Goal: Task Accomplishment & Management: Use online tool/utility

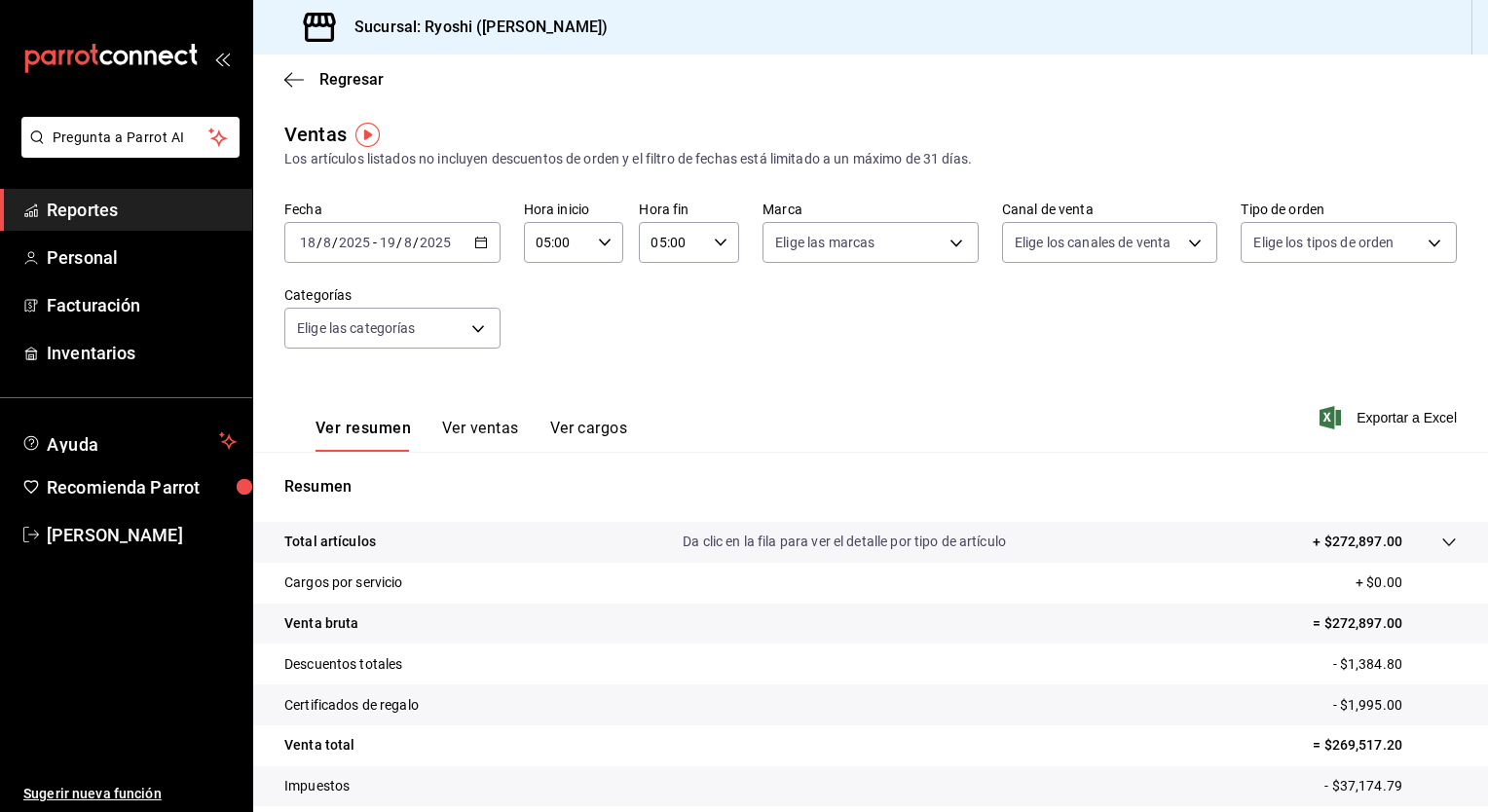
click at [483, 239] on icon "button" at bounding box center [481, 242] width 14 height 14
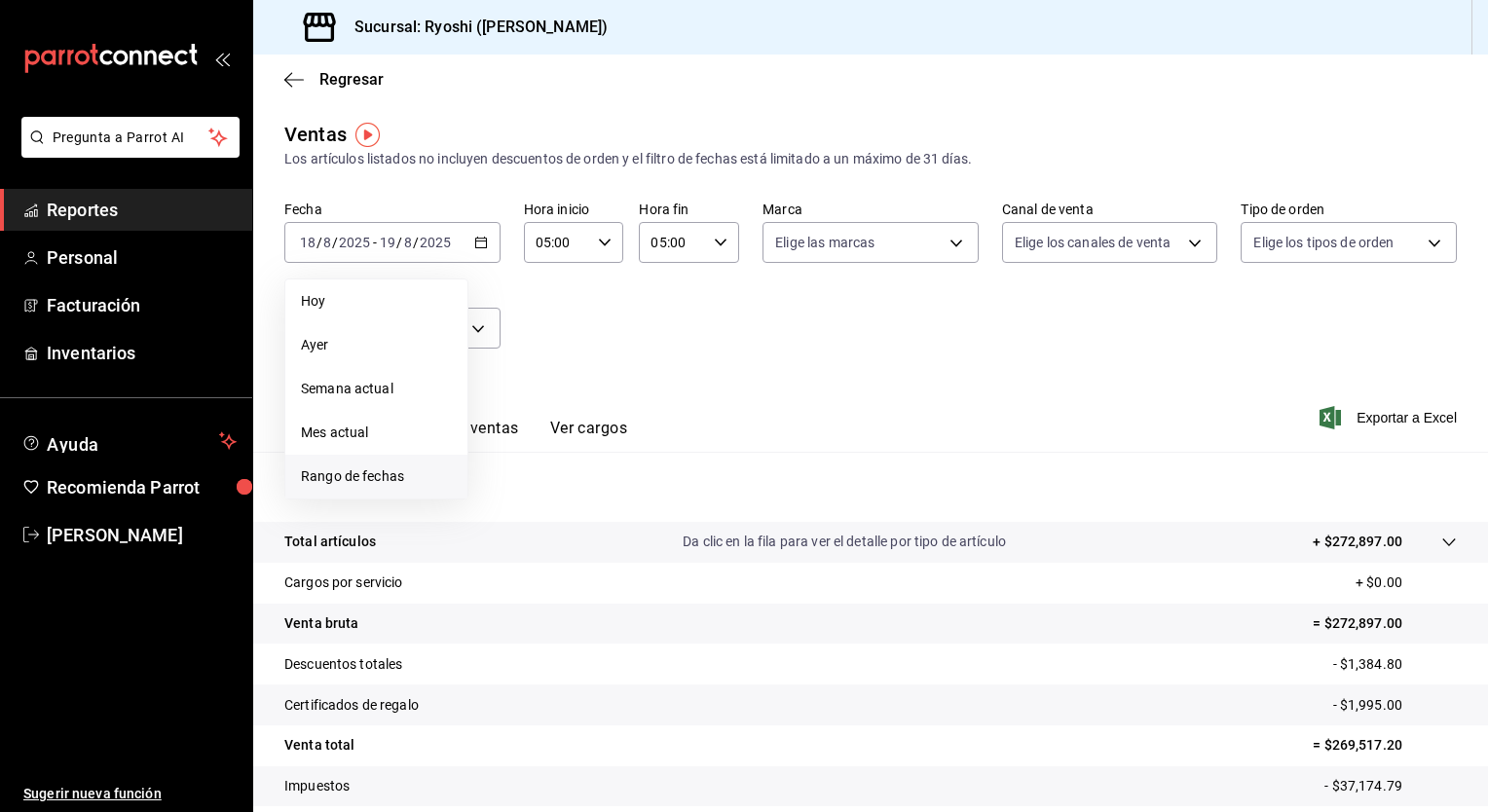
click at [394, 481] on span "Rango de fechas" at bounding box center [376, 476] width 151 height 21
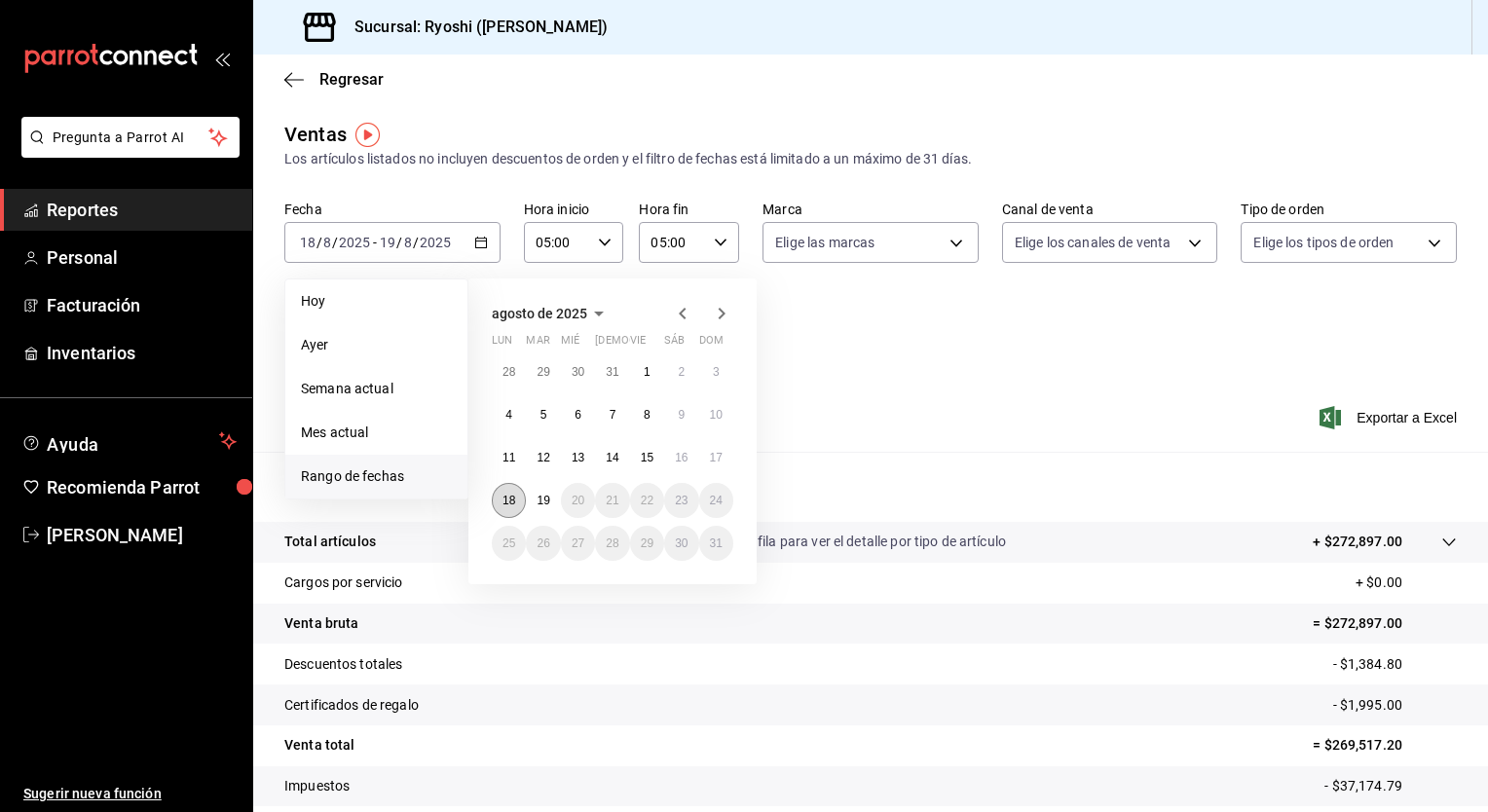
click at [509, 504] on abbr "18" at bounding box center [508, 500] width 13 height 14
click at [546, 508] on button "19" at bounding box center [543, 499] width 34 height 35
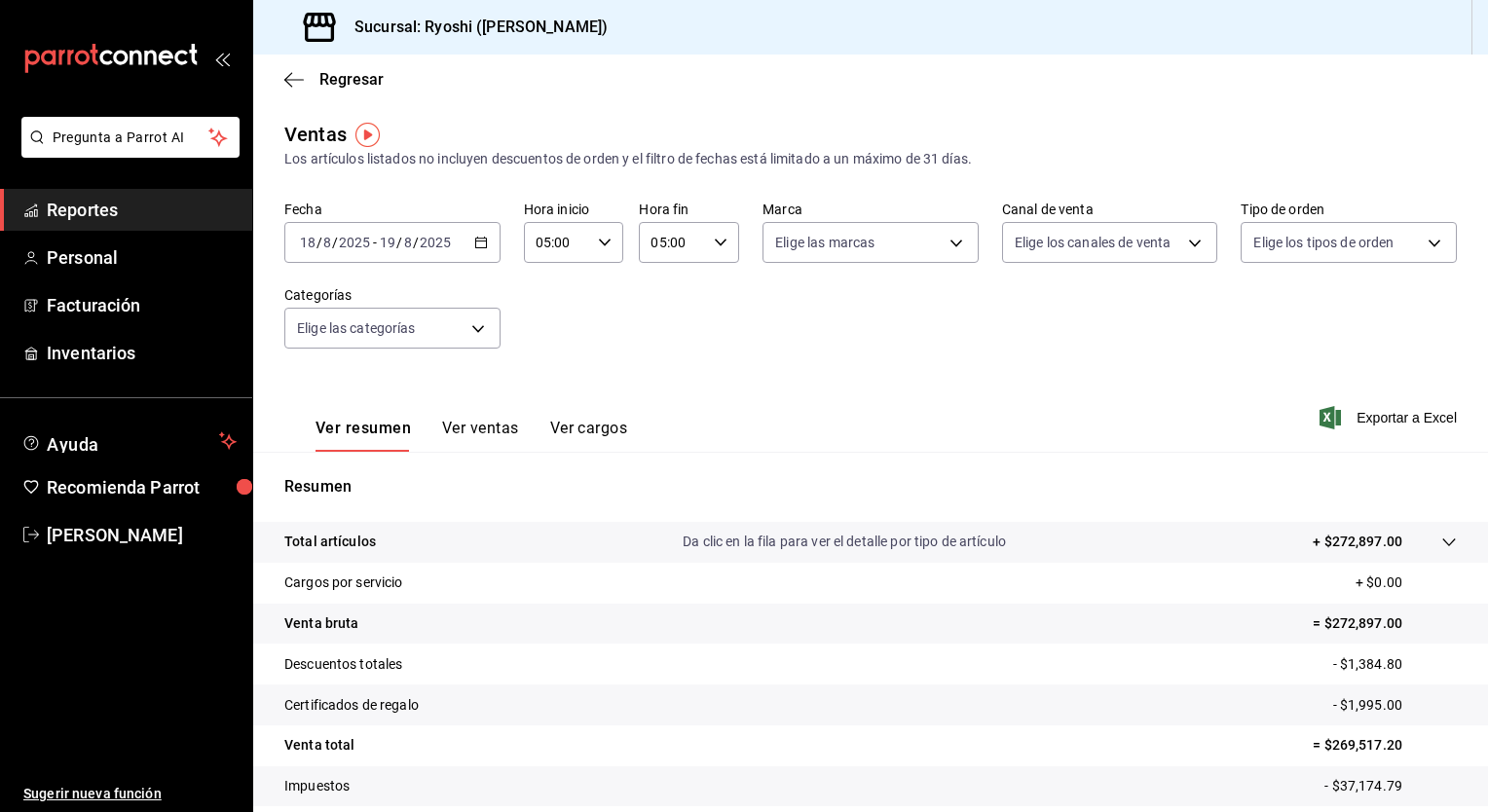
click at [599, 250] on div "05:00 Hora inicio" at bounding box center [574, 242] width 100 height 41
click at [556, 298] on button "05" at bounding box center [546, 288] width 42 height 39
click at [596, 280] on button "00" at bounding box center [596, 292] width 42 height 39
click at [715, 241] on div at bounding box center [744, 406] width 1488 height 812
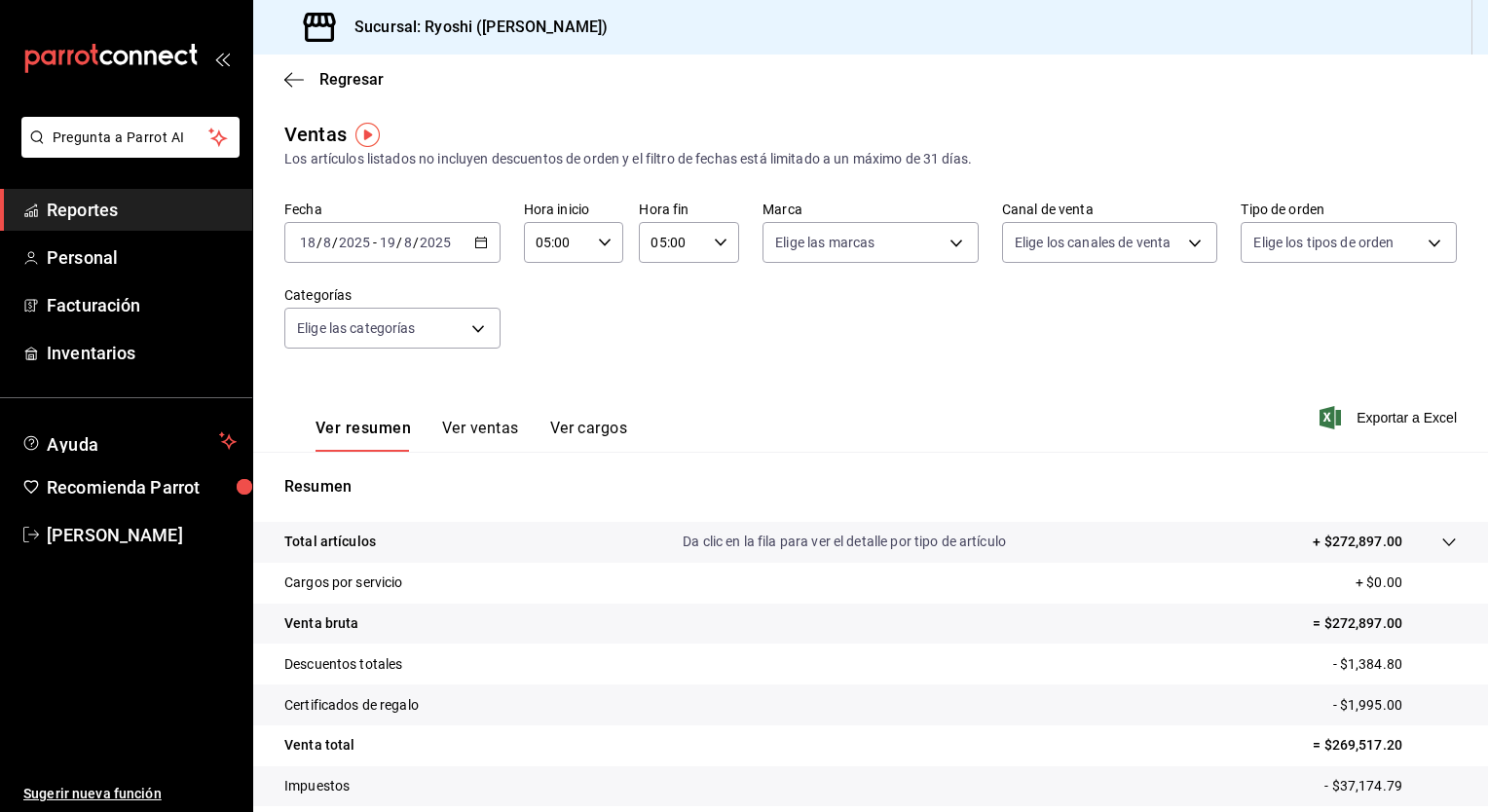
click at [715, 241] on icon "button" at bounding box center [721, 242] width 14 height 14
click at [669, 397] on button "19" at bounding box center [659, 386] width 42 height 39
type input "19:00"
click at [792, 375] on div at bounding box center [744, 406] width 1488 height 812
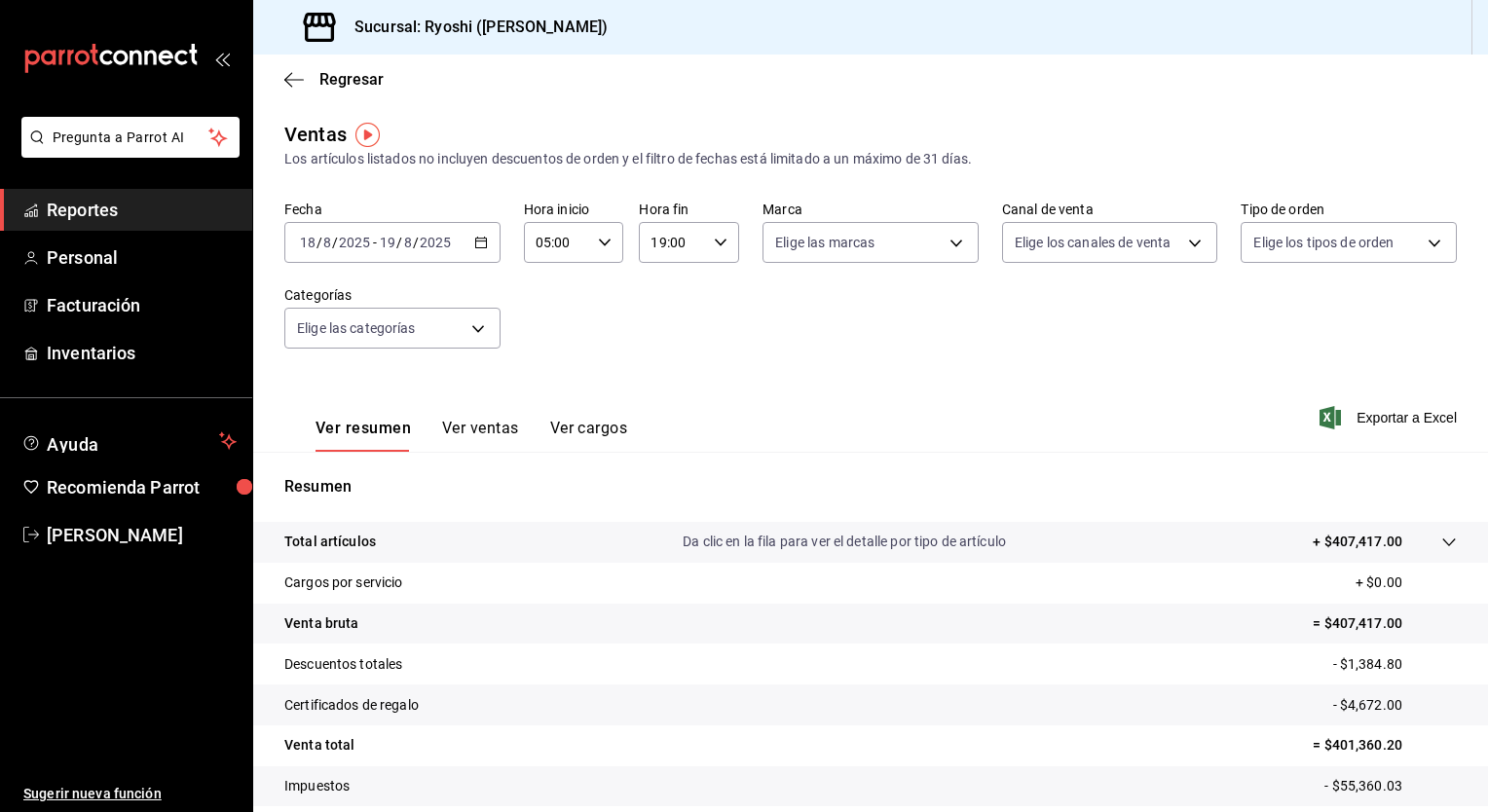
click at [501, 436] on button "Ver ventas" at bounding box center [479, 435] width 76 height 33
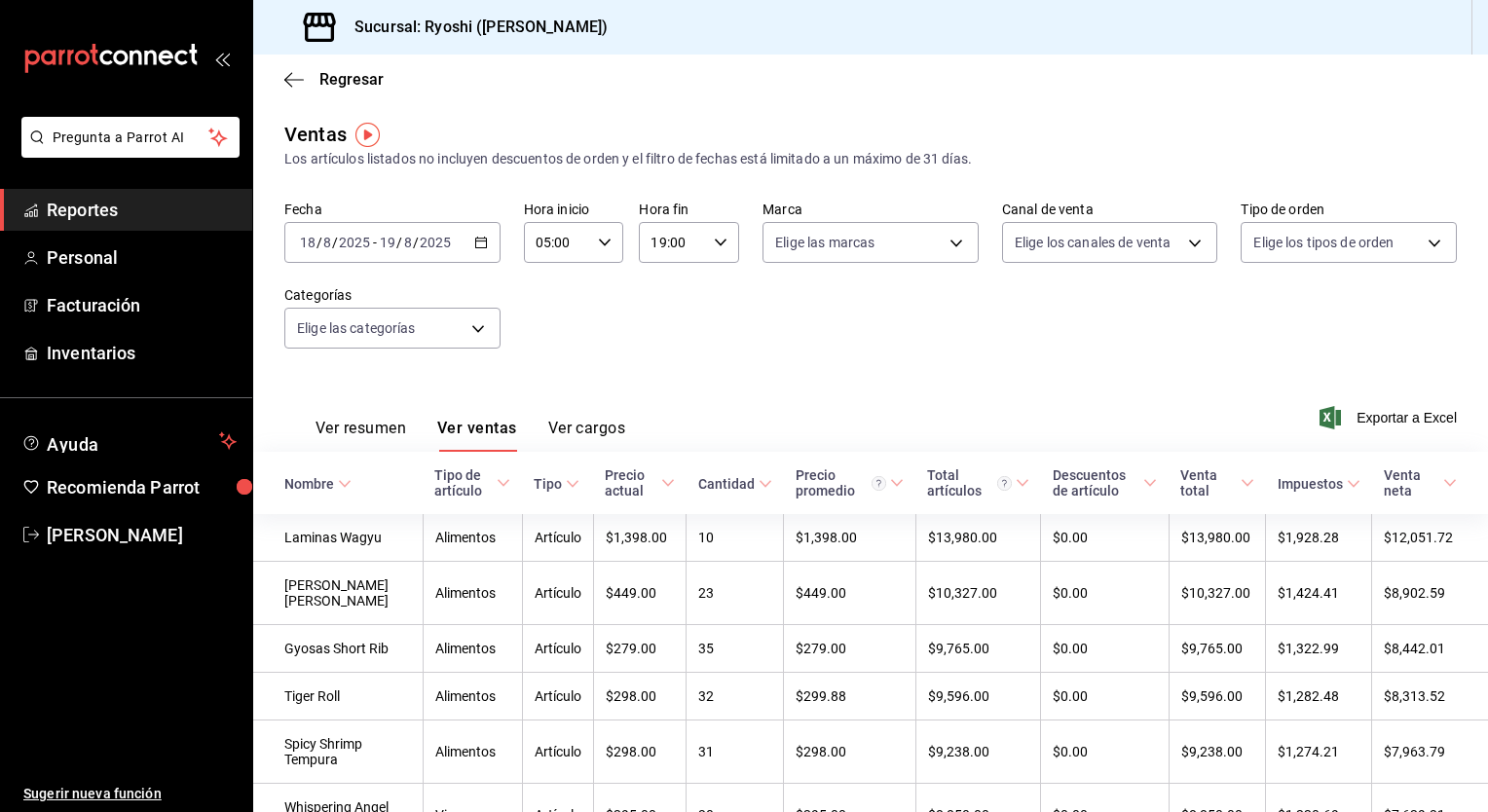
click at [352, 423] on button "Ver resumen" at bounding box center [360, 435] width 90 height 33
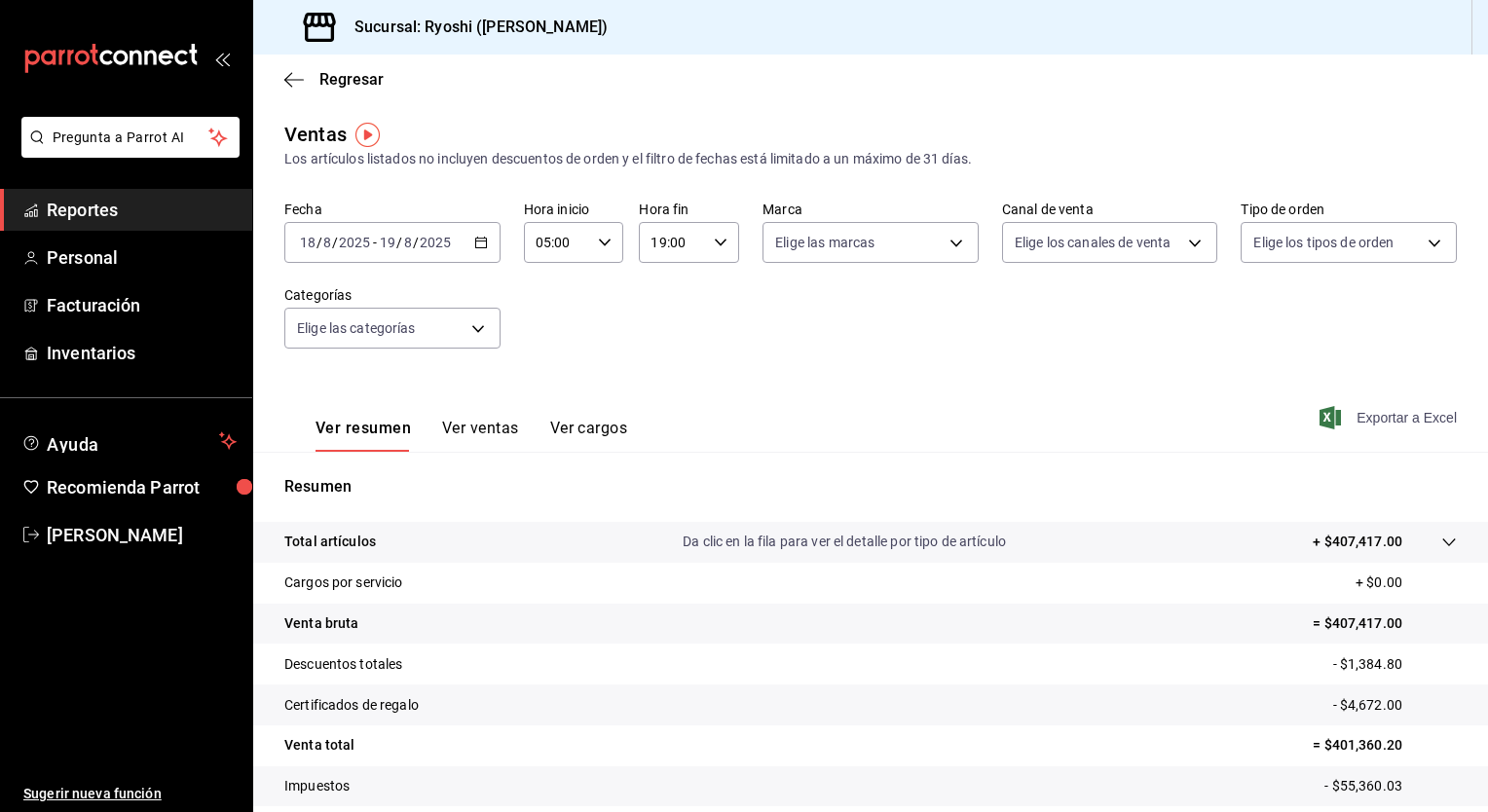
click at [1361, 415] on span "Exportar a Excel" at bounding box center [1390, 418] width 133 height 24
